Goal: Task Accomplishment & Management: Manage account settings

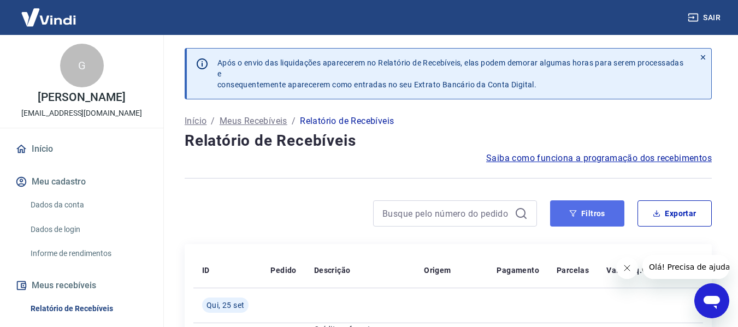
click at [599, 214] on button "Filtros" at bounding box center [587, 214] width 74 height 26
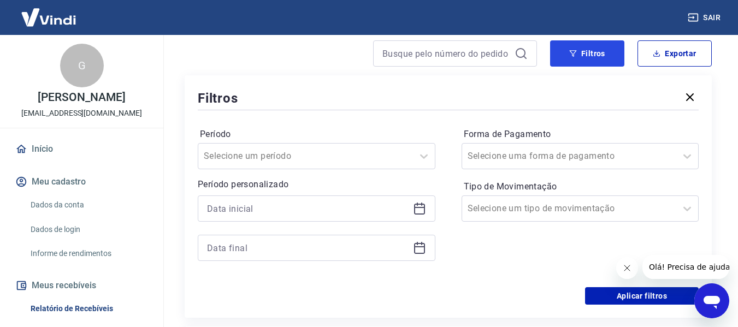
scroll to position [164, 0]
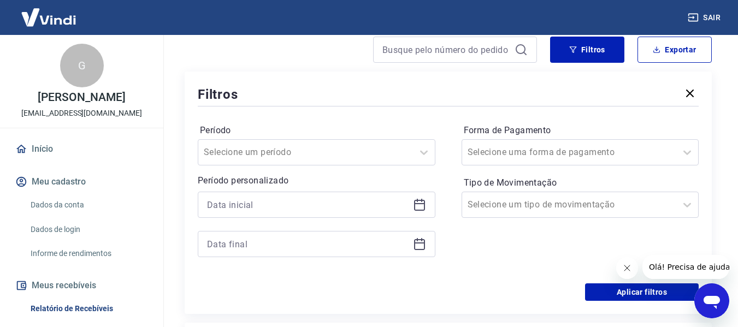
click at [278, 194] on div at bounding box center [317, 205] width 238 height 26
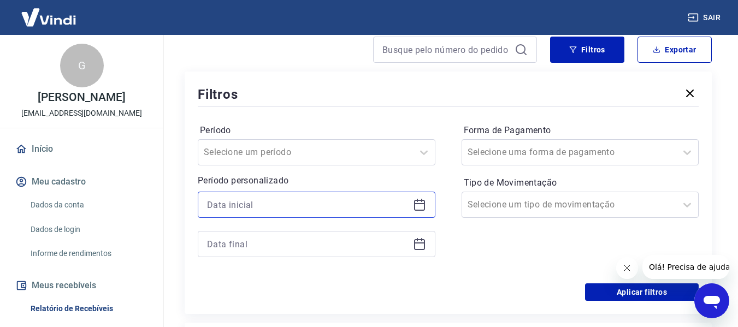
click at [288, 202] on input at bounding box center [308, 205] width 202 height 16
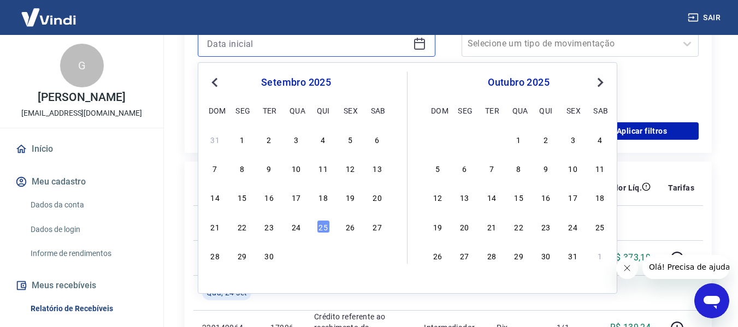
scroll to position [328, 0]
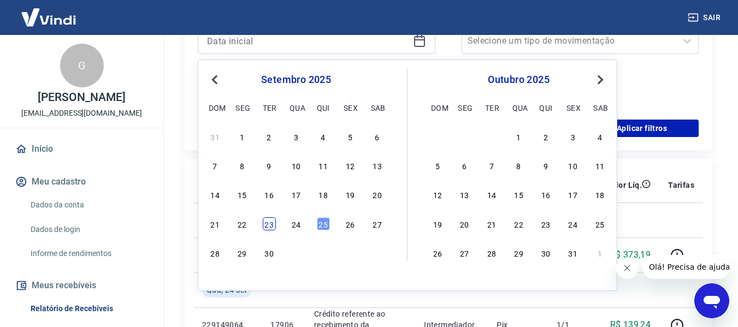
click at [273, 223] on div "23" at bounding box center [269, 223] width 13 height 13
type input "23/09/2025"
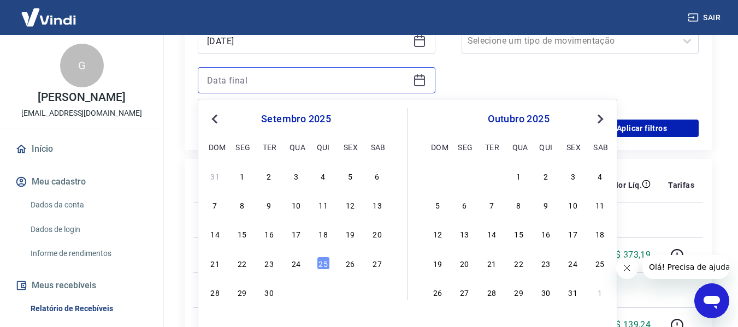
click at [255, 87] on input at bounding box center [308, 80] width 202 height 16
click at [297, 261] on div "24" at bounding box center [296, 263] width 13 height 13
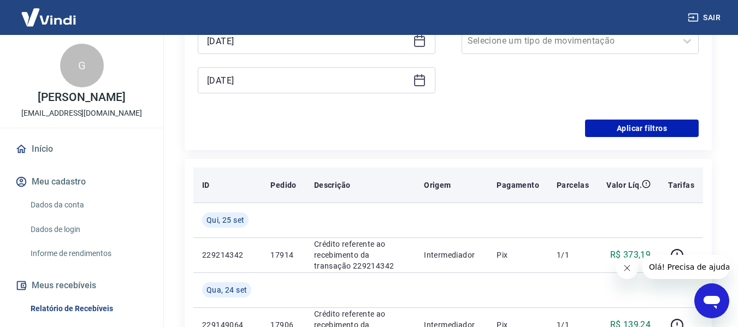
type input "24/09/2025"
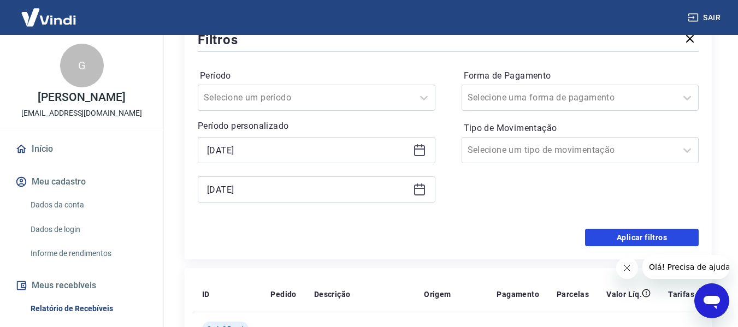
click at [607, 238] on button "Aplicar filtros" at bounding box center [642, 237] width 114 height 17
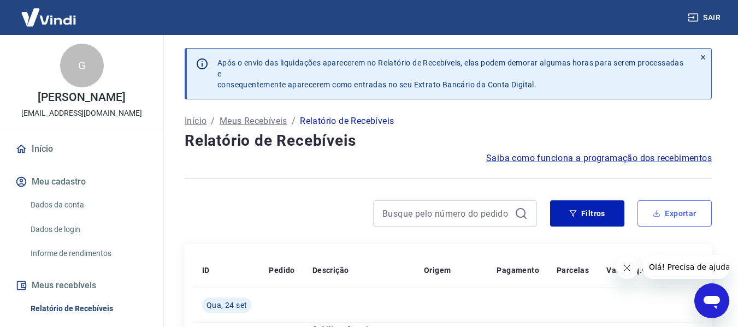
click at [671, 214] on button "Exportar" at bounding box center [675, 214] width 74 height 26
type input "23/09/2025"
type input "24/09/2025"
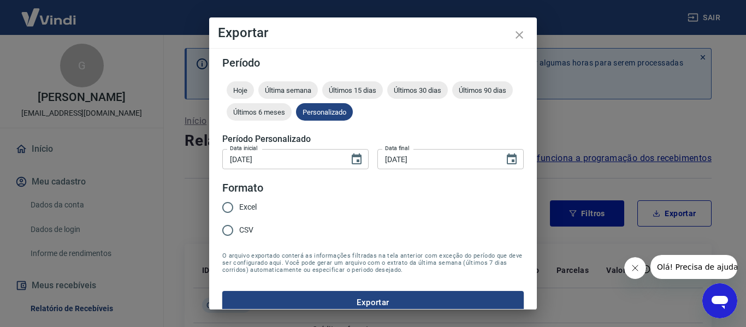
drag, startPoint x: 271, startPoint y: 192, endPoint x: 257, endPoint y: 202, distance: 17.0
click at [268, 194] on form "Período Hoje Última semana Últimos 15 dias Últimos 30 dias Últimos 90 dias Últi…" at bounding box center [373, 185] width 302 height 257
click at [256, 202] on span "Excel" at bounding box center [247, 207] width 17 height 11
click at [239, 202] on input "Excel" at bounding box center [227, 207] width 23 height 23
radio input "true"
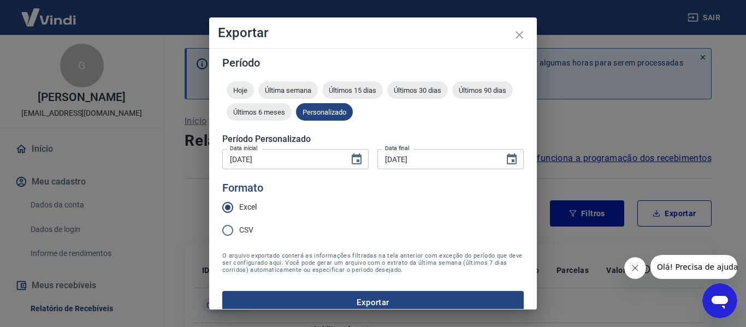
click at [401, 287] on form "Período Hoje Última semana Últimos 15 dias Últimos 30 dias Últimos 90 dias Últi…" at bounding box center [373, 185] width 302 height 257
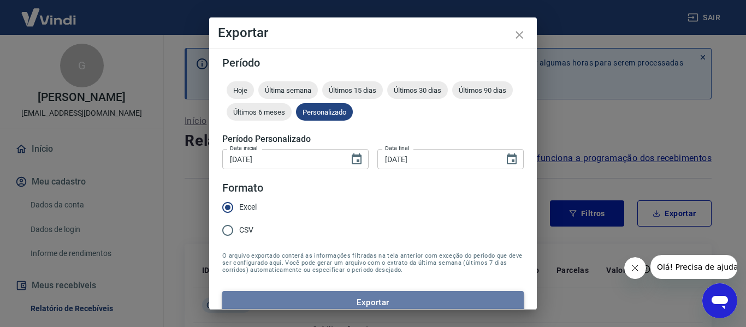
click at [402, 295] on button "Exportar" at bounding box center [373, 302] width 302 height 23
